Goal: Information Seeking & Learning: Learn about a topic

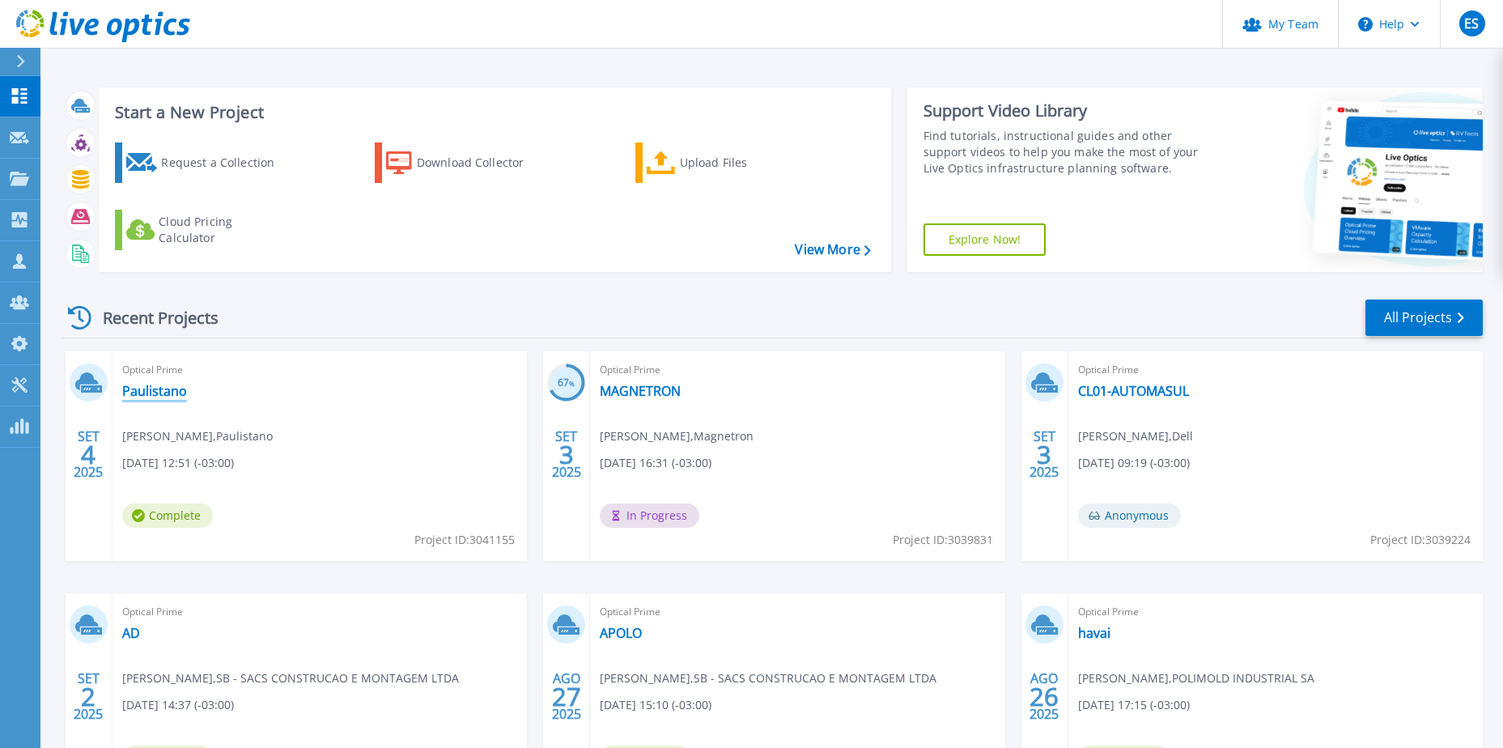
click at [155, 397] on link "Paulistano" at bounding box center [154, 391] width 65 height 16
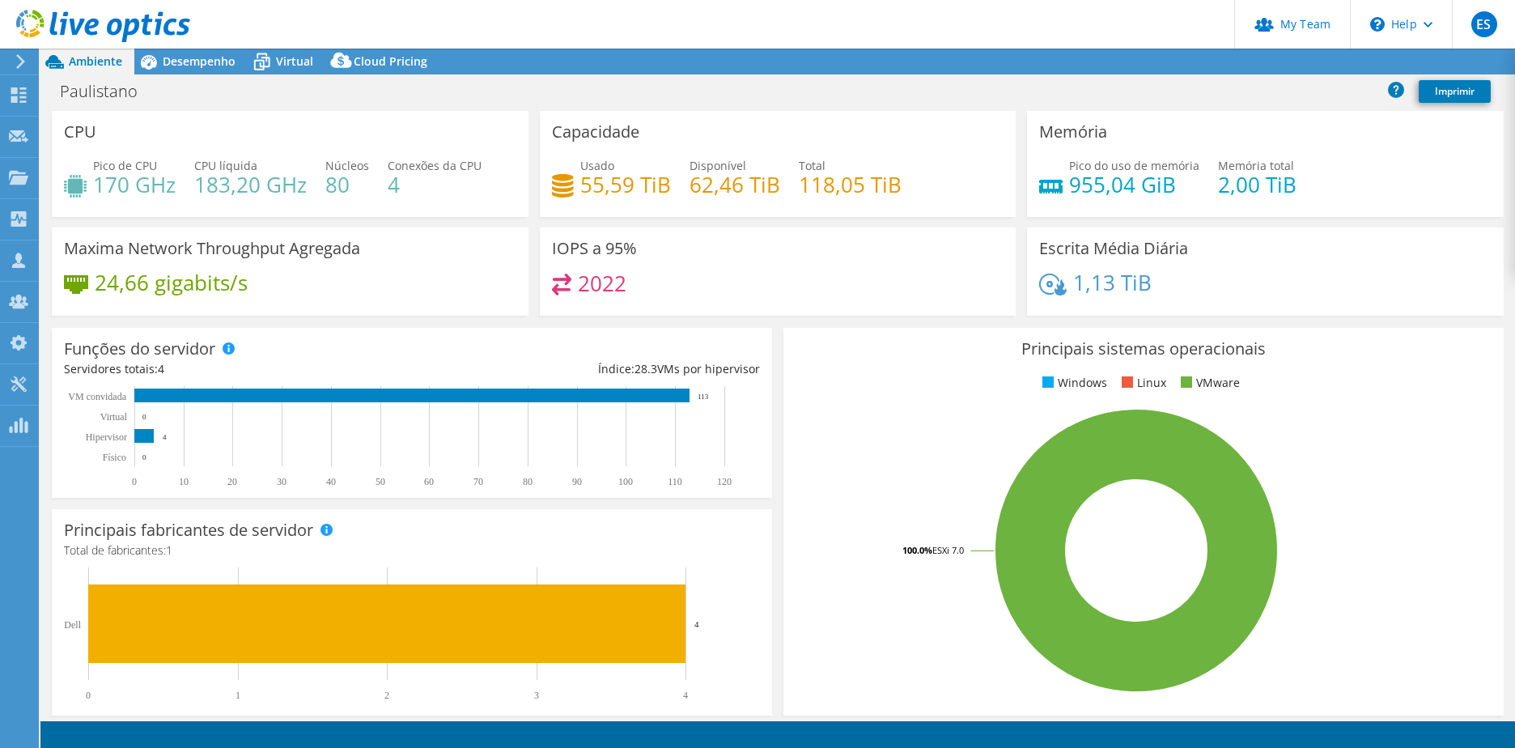
select select "USD"
click at [208, 62] on span "Desempenho" at bounding box center [199, 60] width 73 height 15
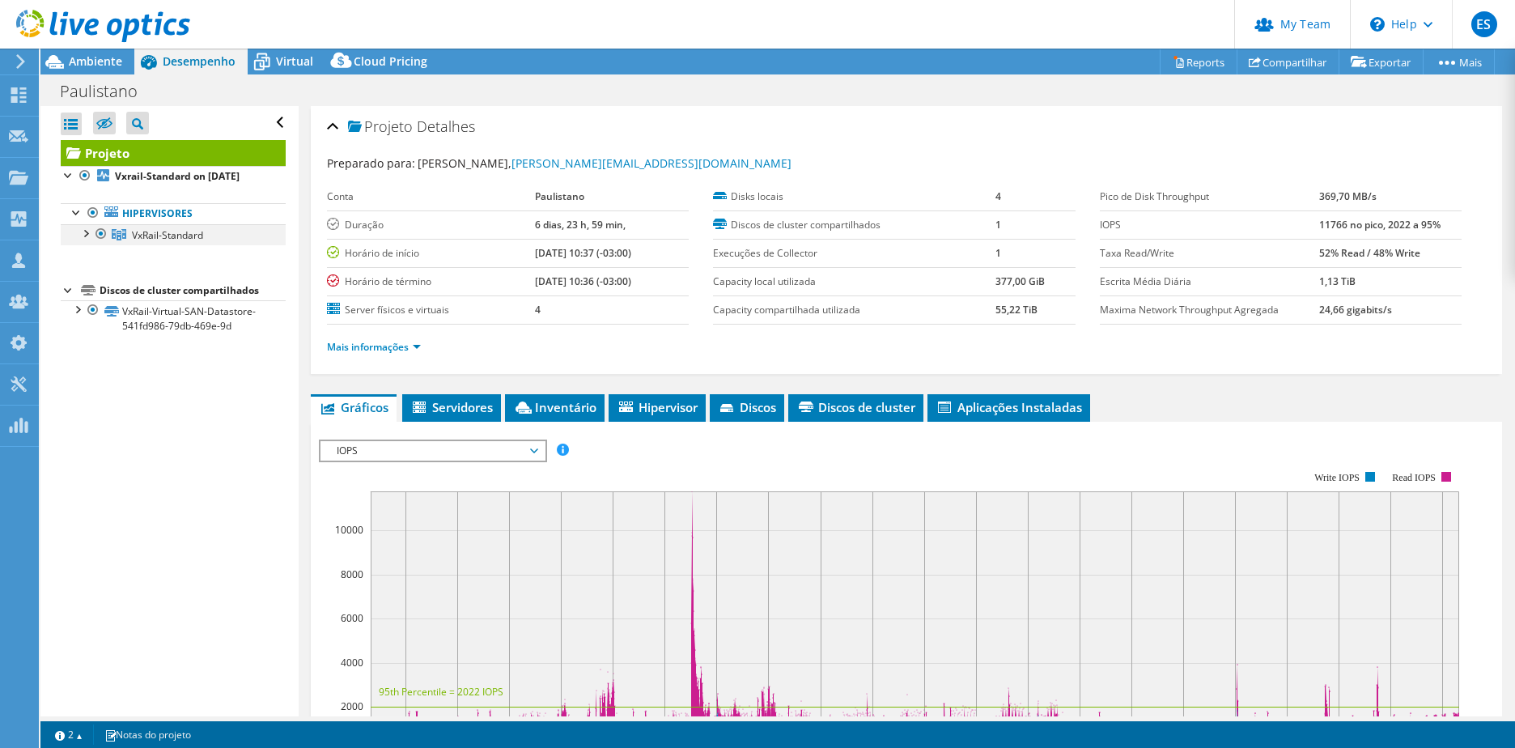
click at [85, 237] on div at bounding box center [85, 232] width 16 height 16
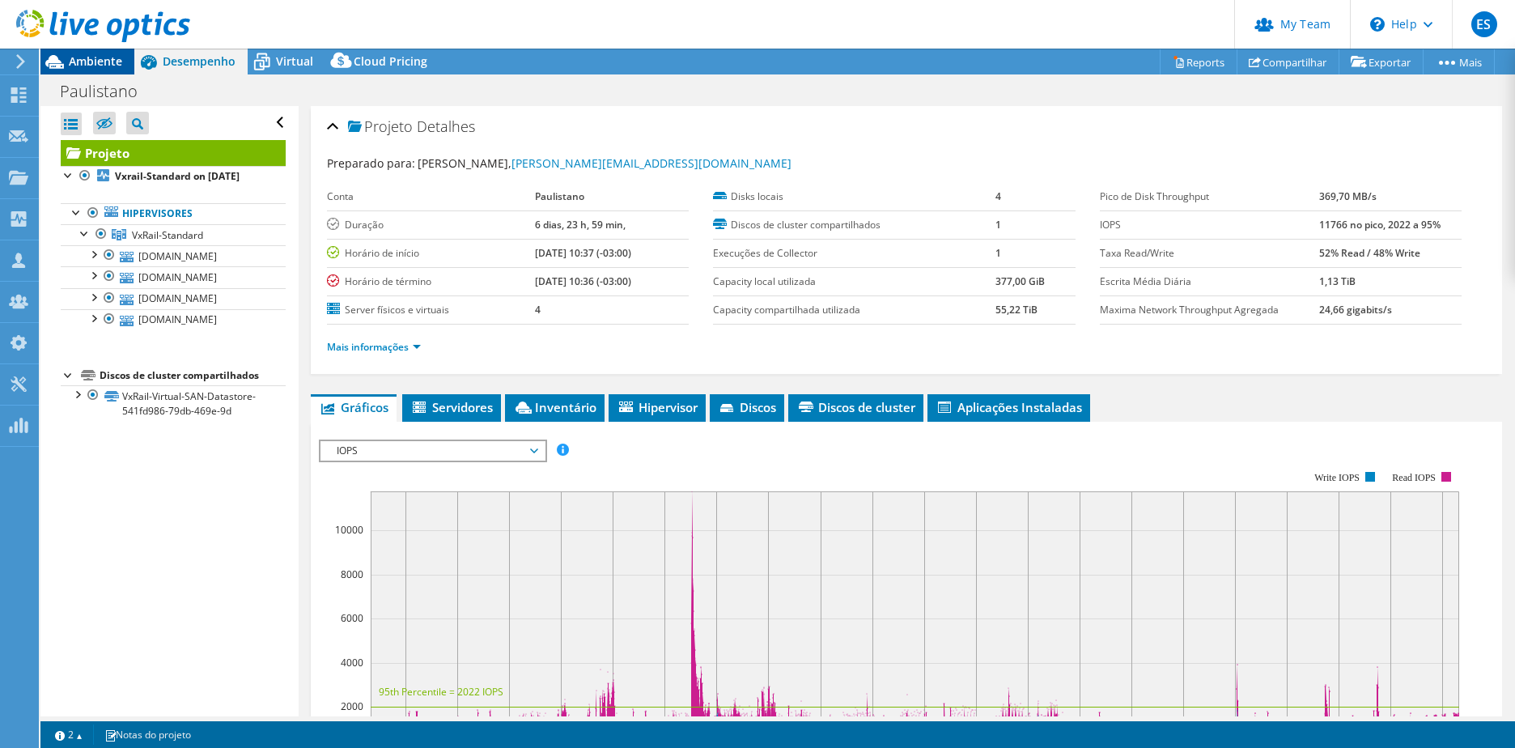
click at [132, 63] on div "Ambiente" at bounding box center [87, 62] width 94 height 26
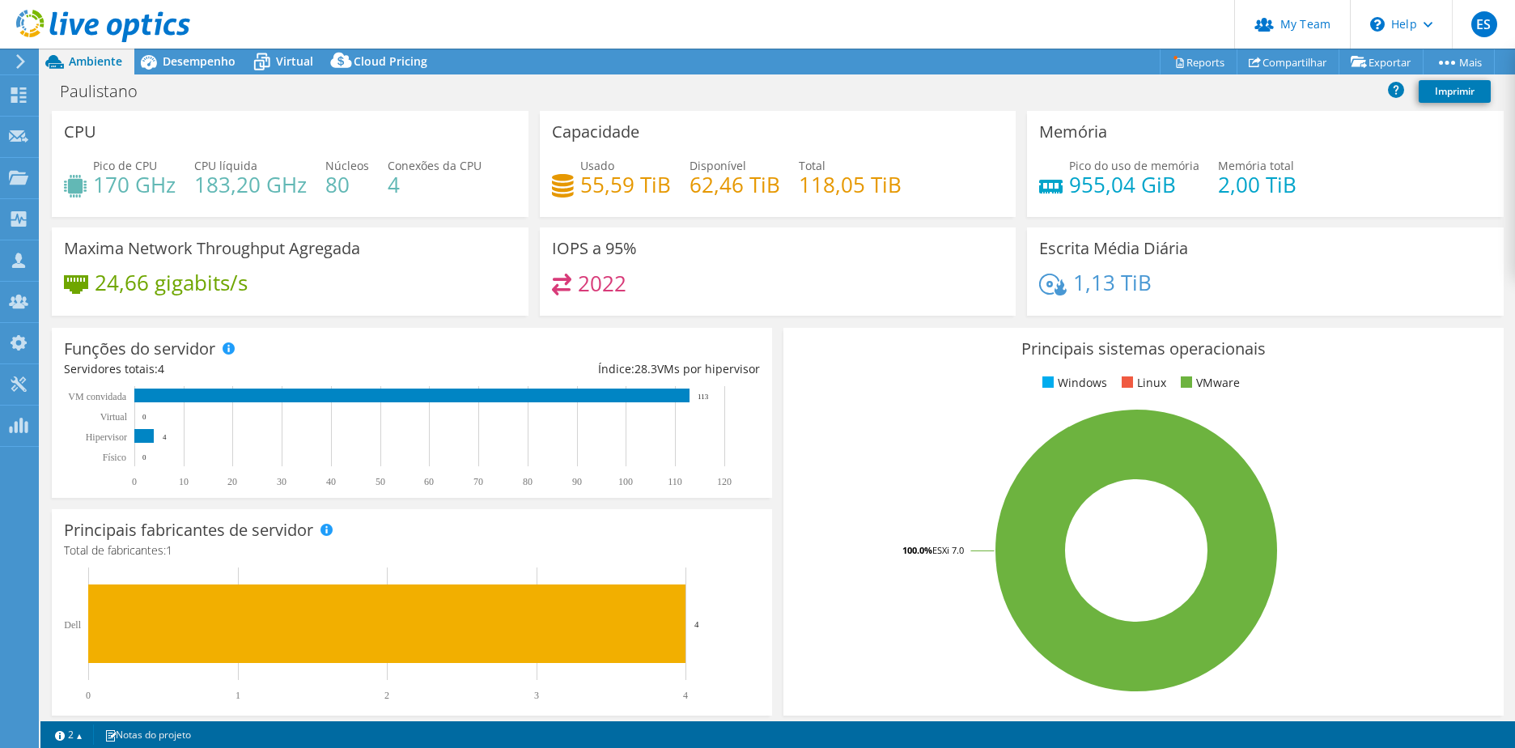
click at [83, 62] on span "Ambiente" at bounding box center [95, 60] width 53 height 15
click at [295, 58] on span "Virtual" at bounding box center [294, 60] width 37 height 15
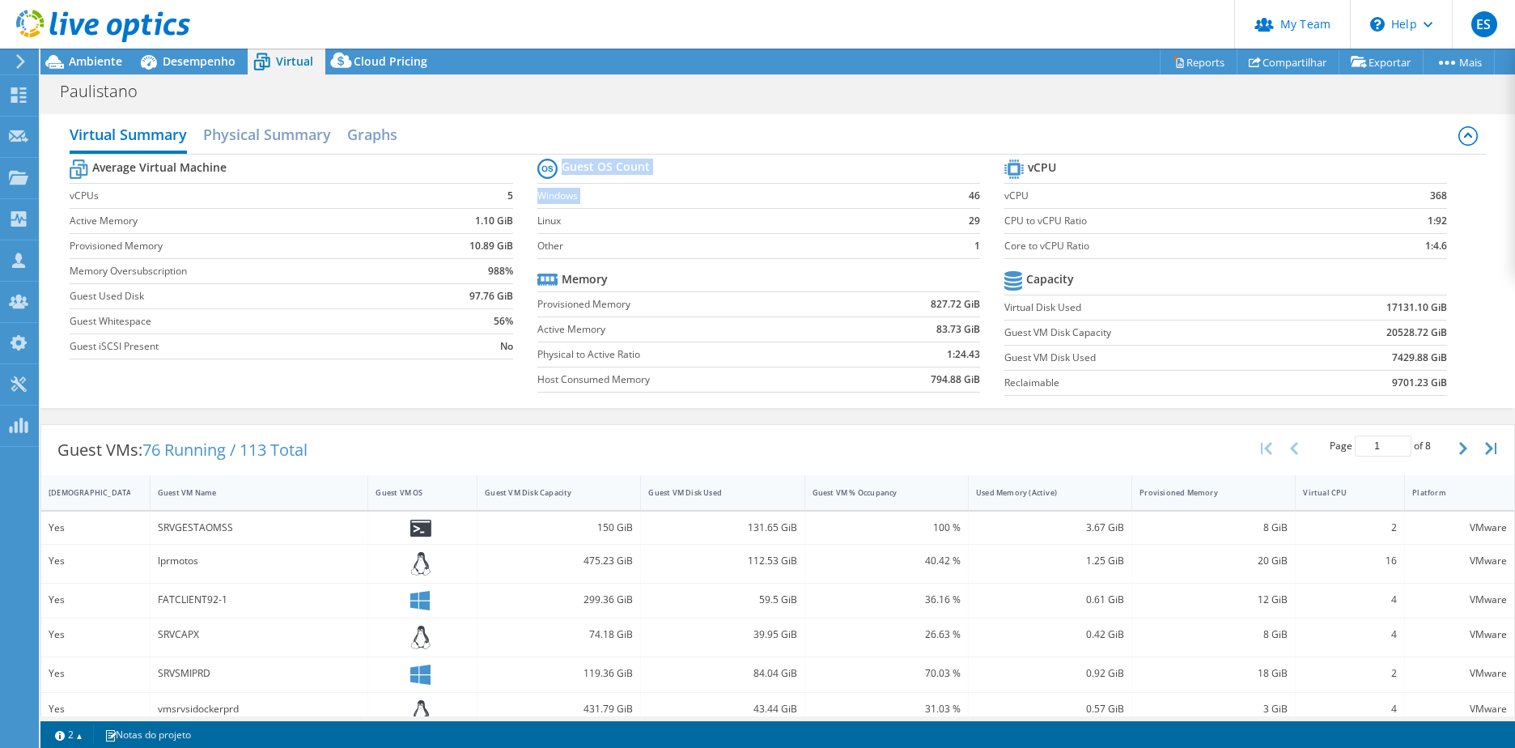
drag, startPoint x: 960, startPoint y: 189, endPoint x: 986, endPoint y: 192, distance: 26.1
click at [986, 192] on section "Guest OS Count Windows 46 Linux 29 Other 1 Memory Provisioned Memory 827.72 GiB…" at bounding box center [771, 278] width 467 height 246
drag, startPoint x: 986, startPoint y: 192, endPoint x: 967, endPoint y: 222, distance: 35.7
click at [969, 222] on b "29" at bounding box center [974, 221] width 11 height 16
drag, startPoint x: 961, startPoint y: 223, endPoint x: 972, endPoint y: 223, distance: 11.3
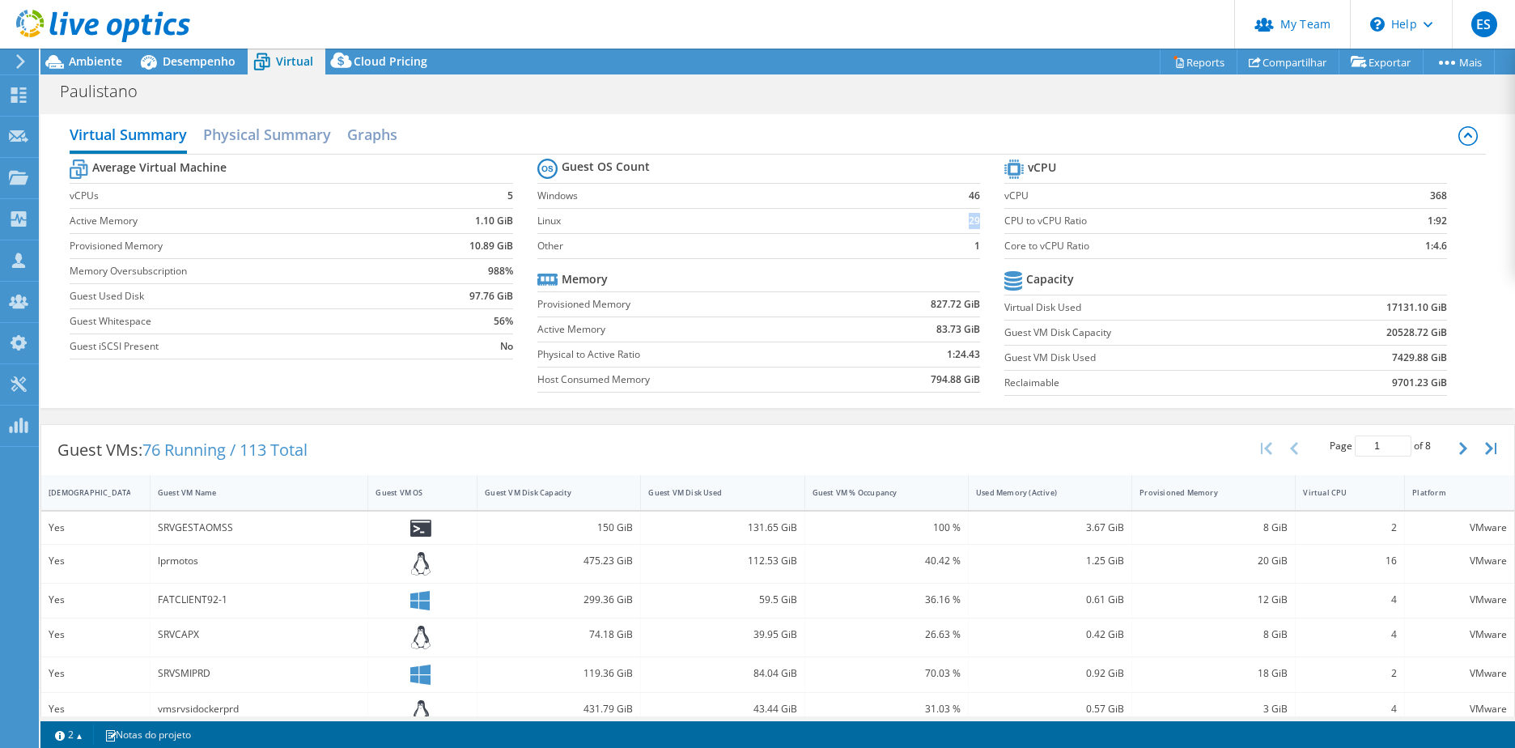
click at [972, 223] on b "29" at bounding box center [974, 221] width 11 height 16
drag, startPoint x: 972, startPoint y: 223, endPoint x: 933, endPoint y: 244, distance: 45.3
click at [940, 244] on td "1" at bounding box center [960, 245] width 40 height 25
click at [975, 241] on b "1" at bounding box center [978, 246] width 6 height 16
click at [180, 68] on span "Desempenho" at bounding box center [199, 60] width 73 height 15
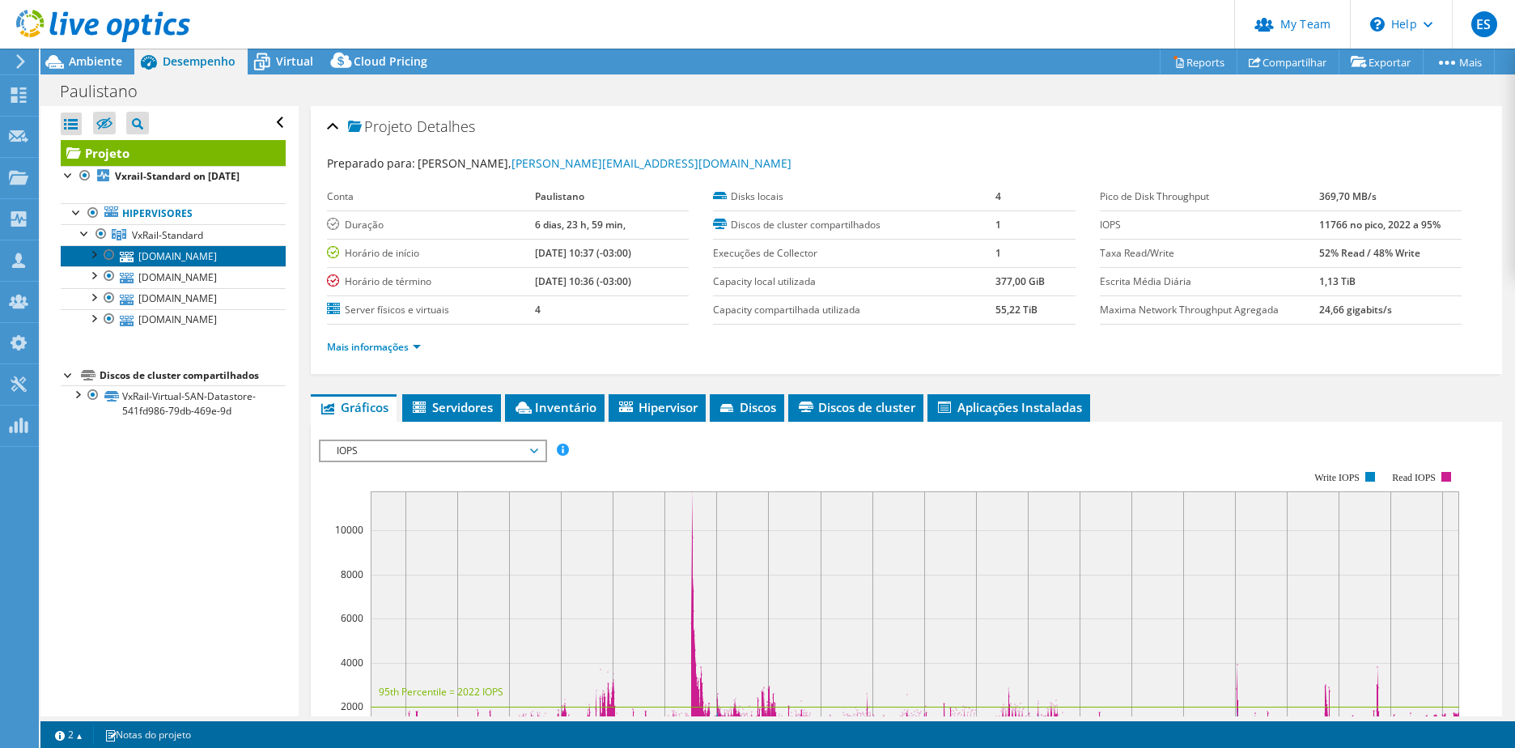
click at [184, 256] on link "hostesx4.paulistano.org.br" at bounding box center [173, 255] width 225 height 21
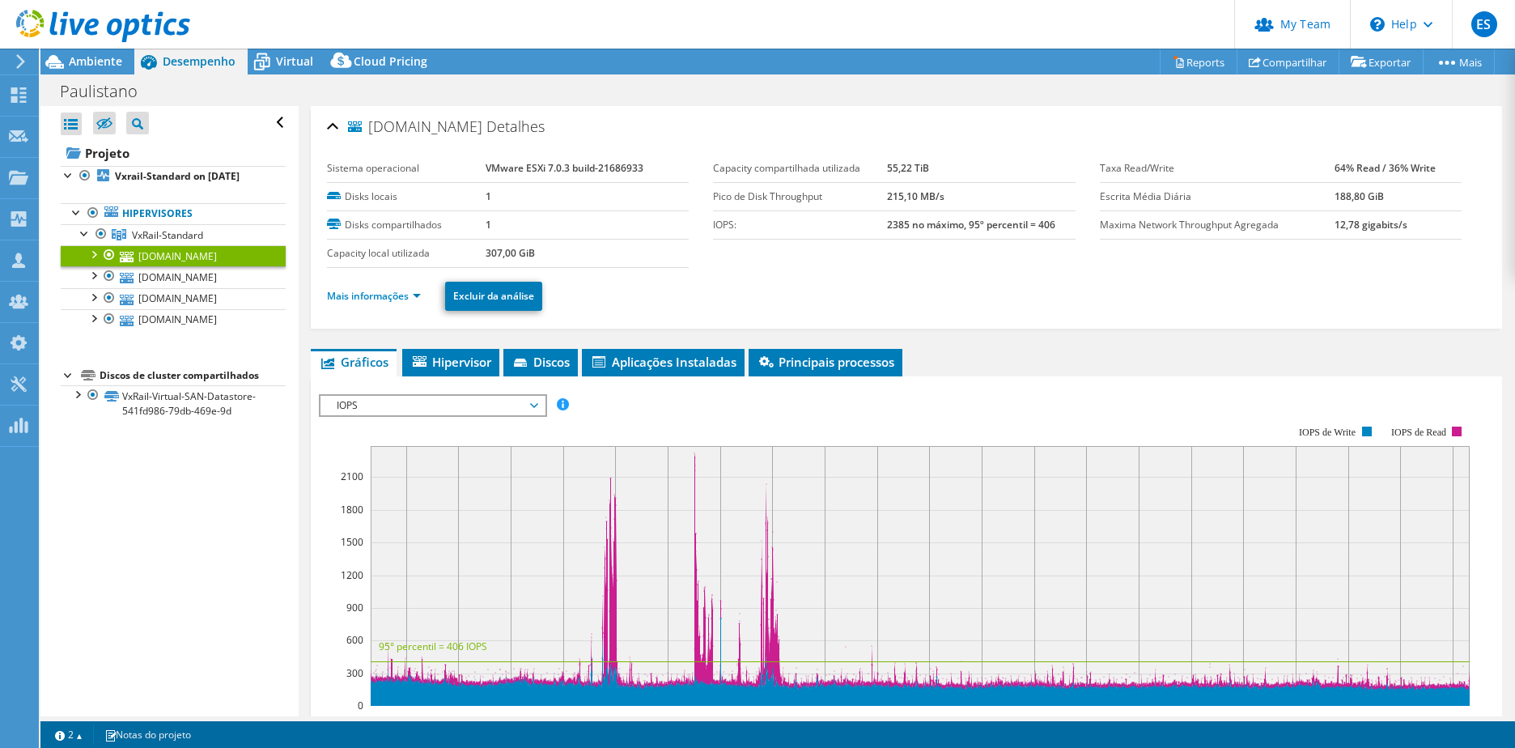
click at [384, 351] on li "Gráficos" at bounding box center [354, 363] width 86 height 28
click at [394, 304] on li "Mais informações" at bounding box center [379, 296] width 104 height 18
click at [397, 298] on link "Mais informações" at bounding box center [374, 296] width 94 height 14
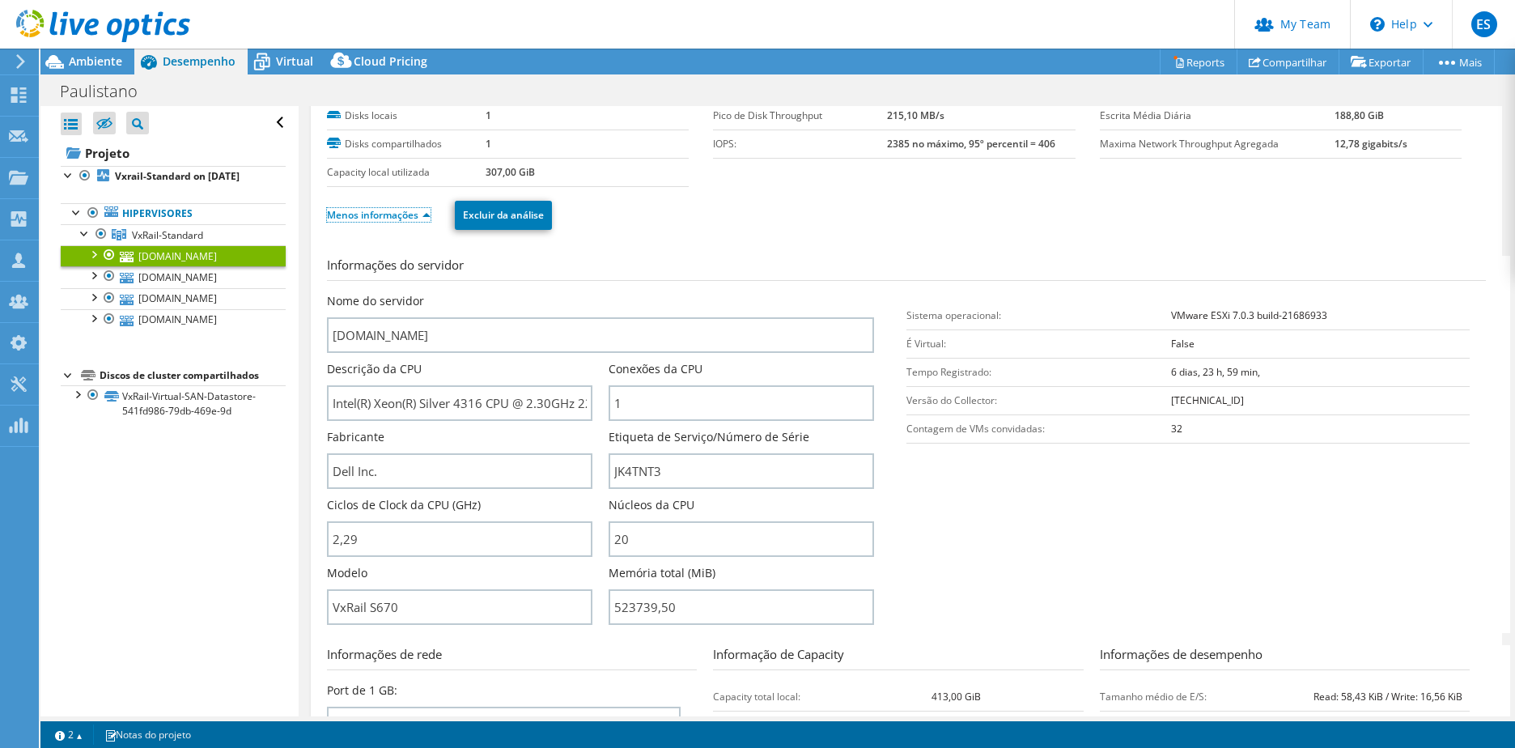
scroll to position [81, 0]
